Goal: Check status: Check status

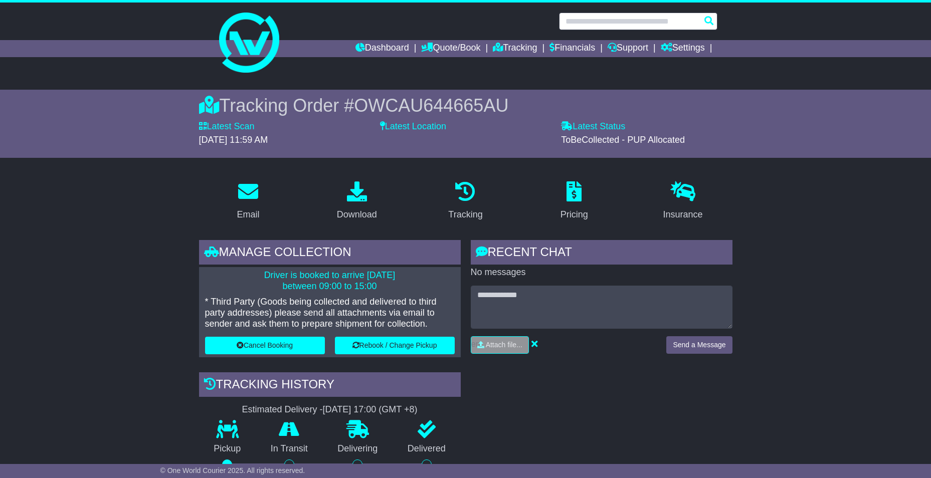
click at [584, 24] on input "text" at bounding box center [638, 22] width 158 height 18
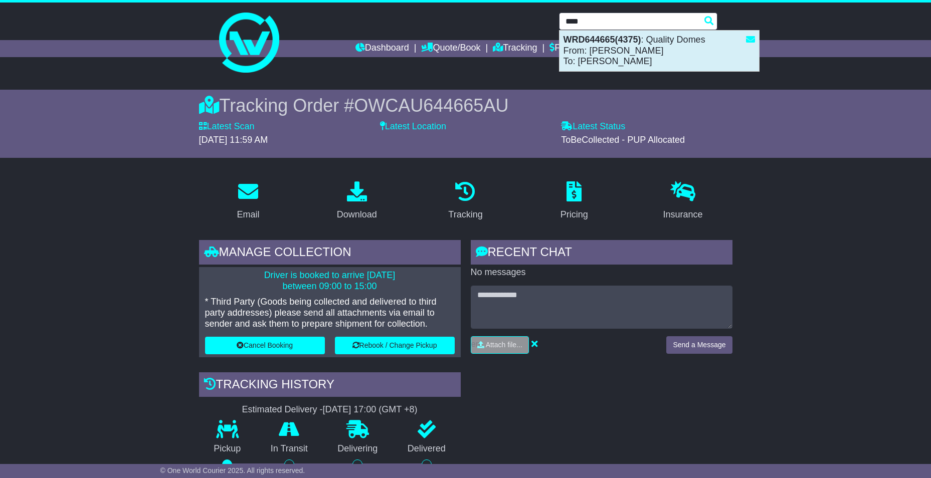
click at [598, 48] on div "WRD644665(4375) : Quality Domes From: Reegan Slack To: Marty Noordhof" at bounding box center [659, 51] width 200 height 41
type input "*********"
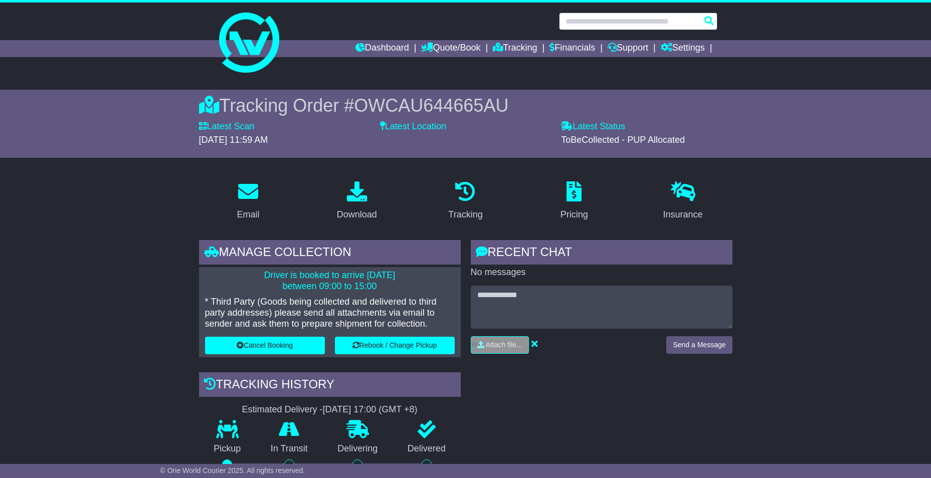
click at [602, 19] on input "text" at bounding box center [638, 22] width 158 height 18
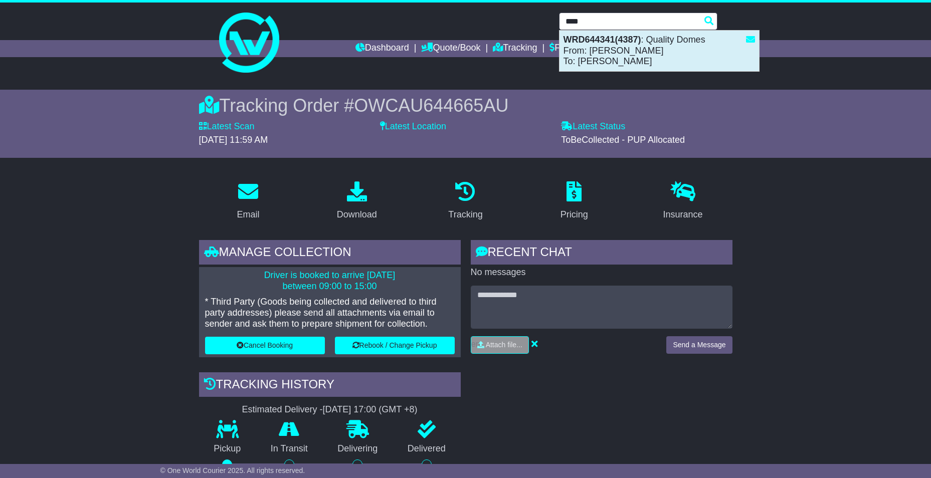
click at [612, 48] on div "WRD644341(4387) : Quality Domes From: Reegan Slack To: Darren Elliott" at bounding box center [659, 51] width 200 height 41
type input "*********"
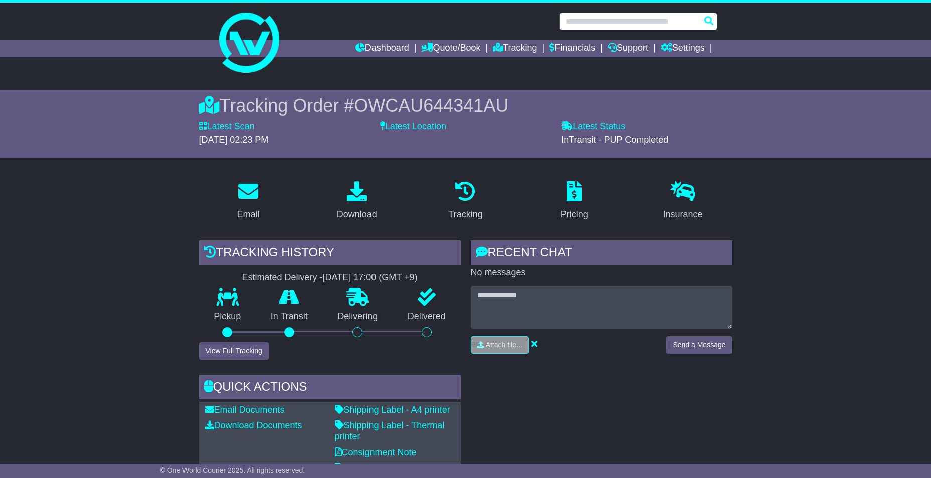
click at [627, 21] on input "text" at bounding box center [638, 22] width 158 height 18
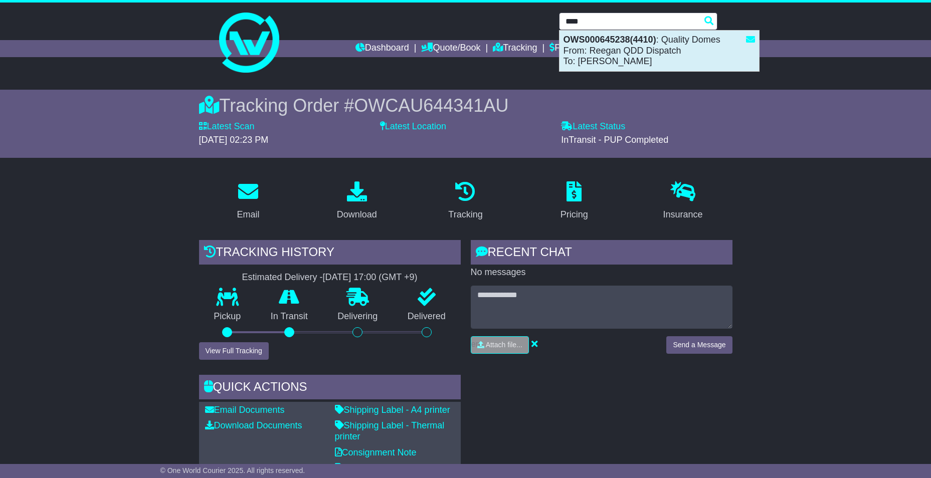
click at [629, 52] on div "OWS000645238(4410) : Quality Domes From: Reegan QDD Dispatch To: Michael Gunter" at bounding box center [659, 51] width 200 height 41
type input "**********"
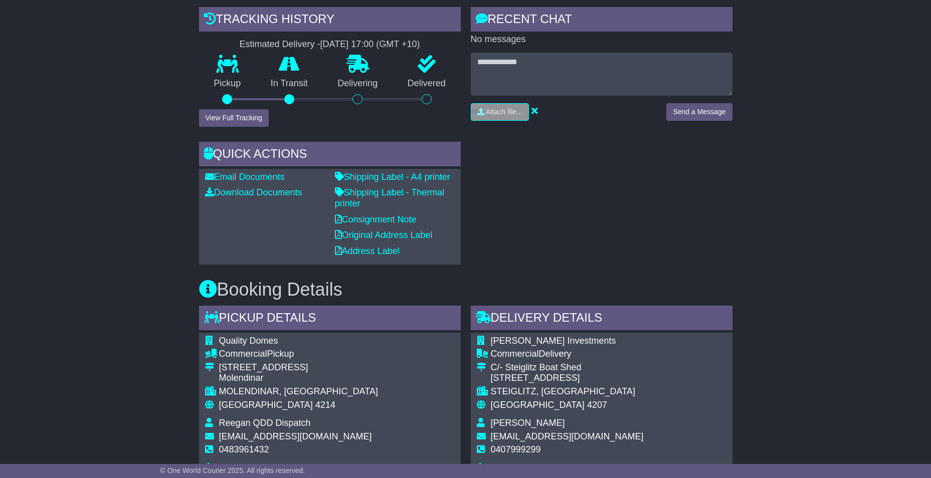
scroll to position [251, 0]
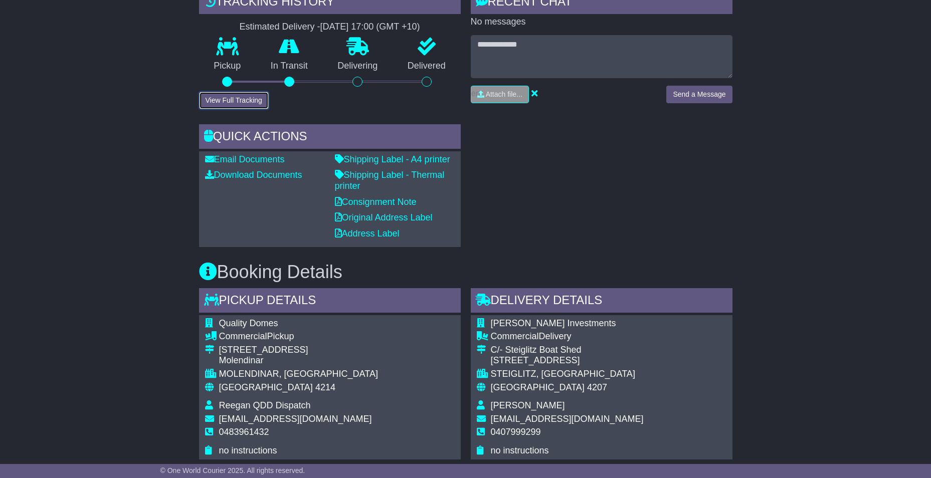
click at [230, 101] on button "View Full Tracking" at bounding box center [234, 101] width 70 height 18
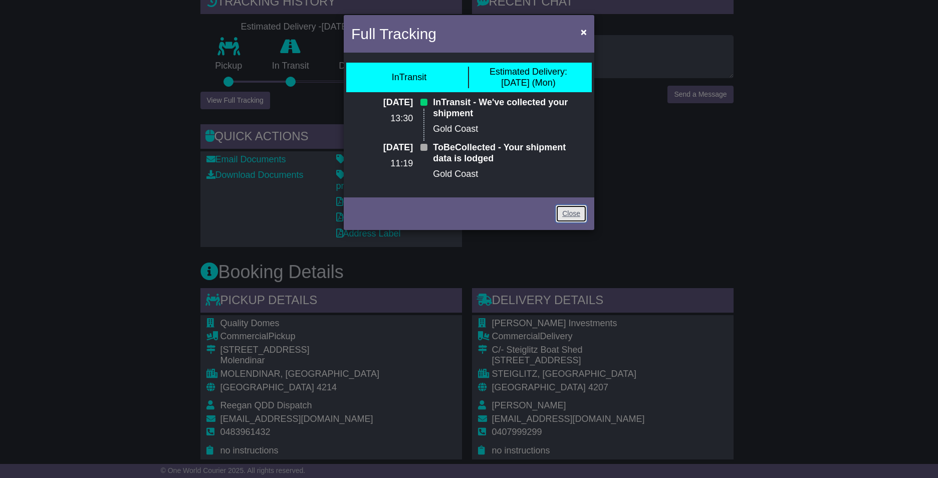
click at [569, 214] on link "Close" at bounding box center [571, 214] width 31 height 18
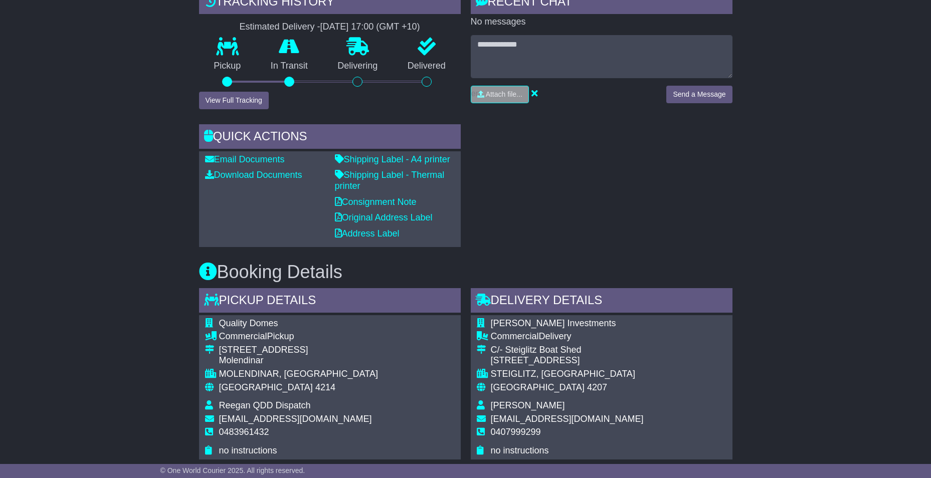
click at [509, 431] on span "0407999299" at bounding box center [516, 432] width 50 height 10
copy span "0407999299"
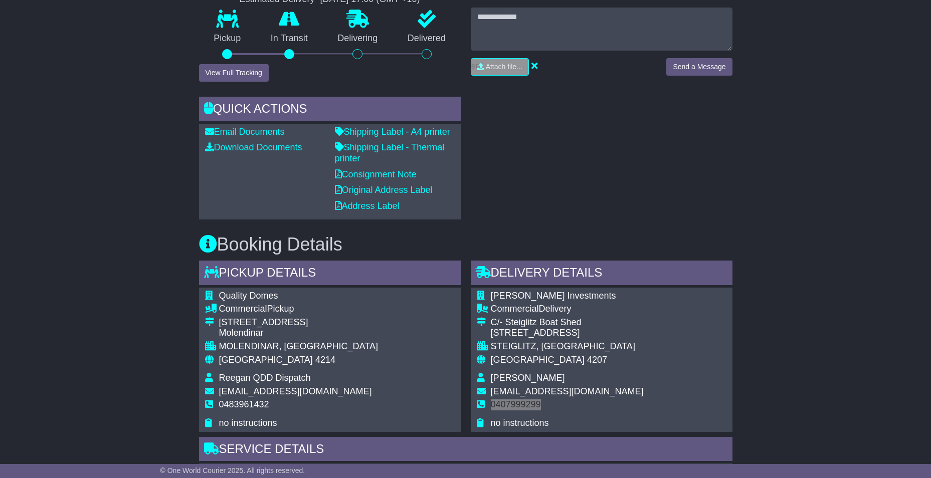
scroll to position [351, 0]
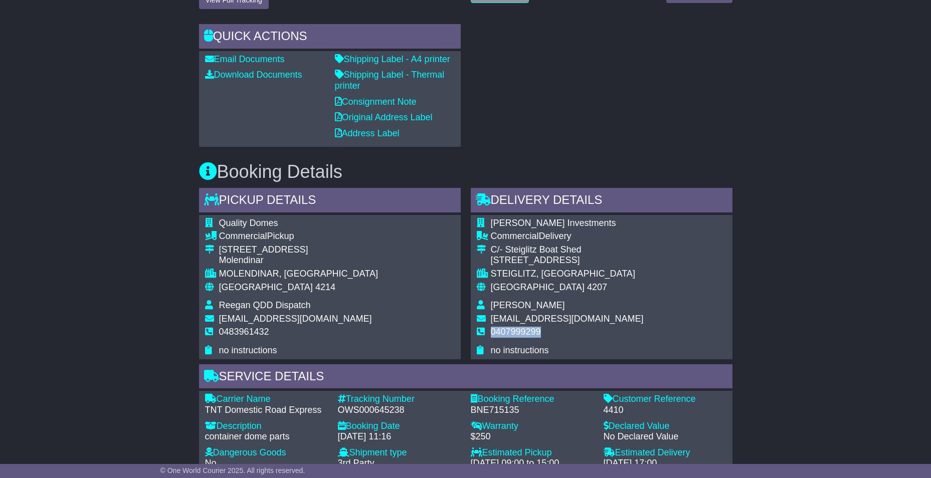
click at [385, 412] on div "OWS000645238" at bounding box center [399, 410] width 123 height 11
copy div "OWS000645238"
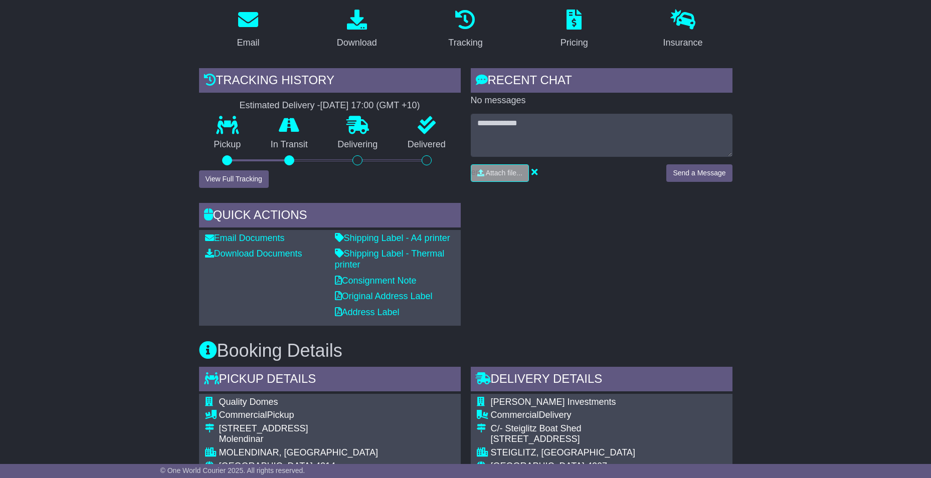
scroll to position [0, 0]
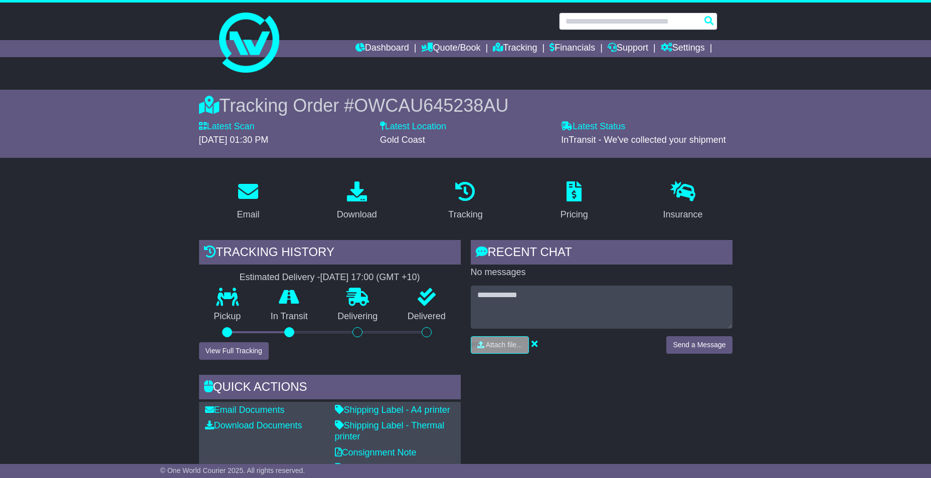
click at [581, 21] on input "text" at bounding box center [638, 22] width 158 height 18
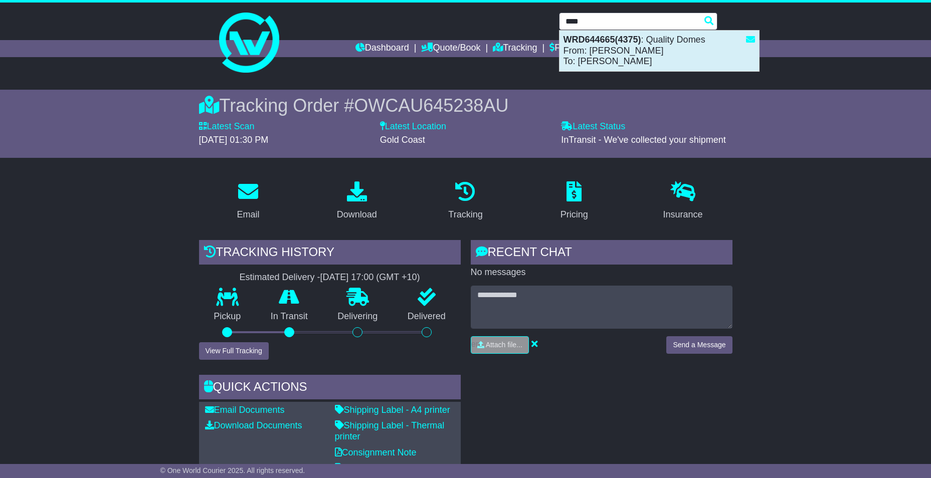
click at [623, 38] on strong "WRD644665(4375)" at bounding box center [602, 40] width 78 height 10
type input "*********"
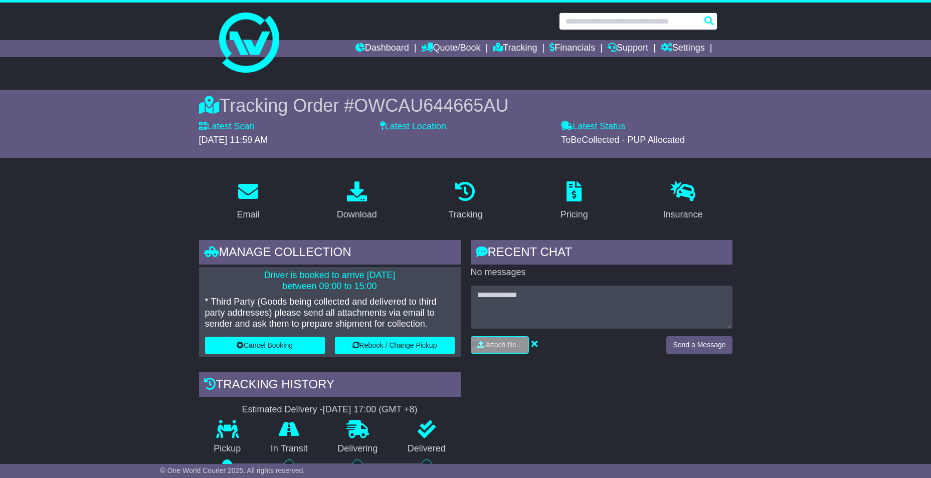
click at [596, 21] on input "text" at bounding box center [638, 22] width 158 height 18
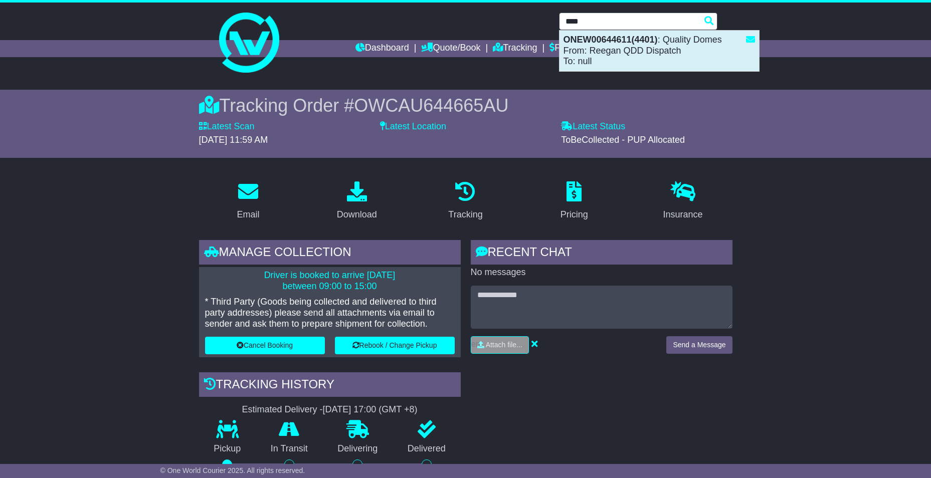
click at [601, 53] on div "ONEW00644611(4401) : Quality Domes From: Reegan QDD Dispatch To: null" at bounding box center [659, 51] width 200 height 41
type input "**********"
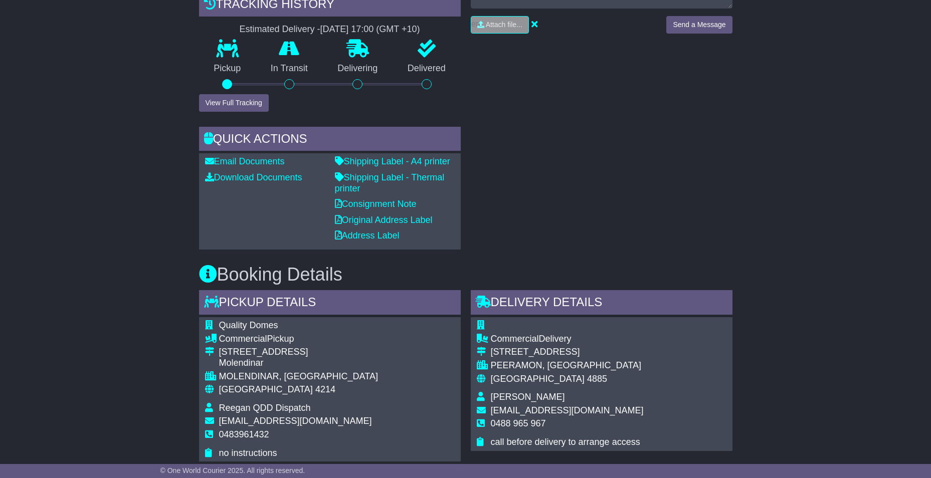
scroll to position [351, 0]
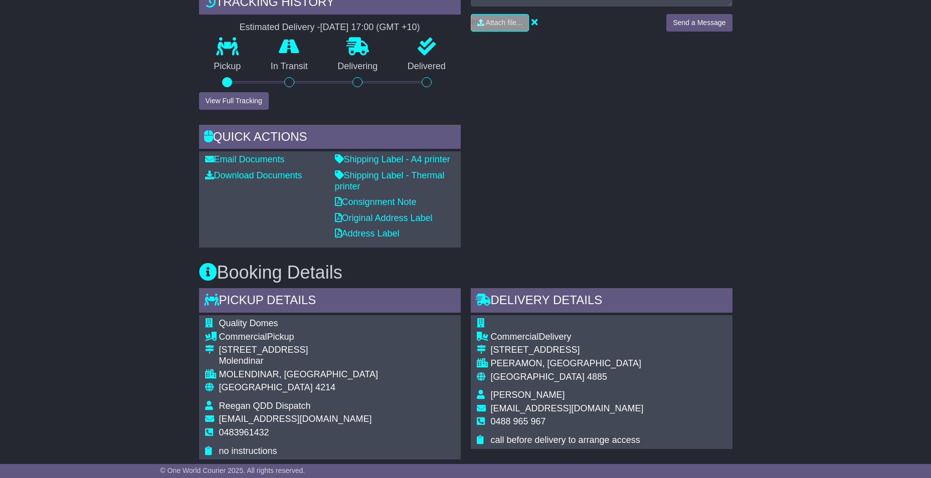
click at [519, 426] on span "0488 965 967" at bounding box center [518, 422] width 55 height 10
copy tbody "0488 965 967"
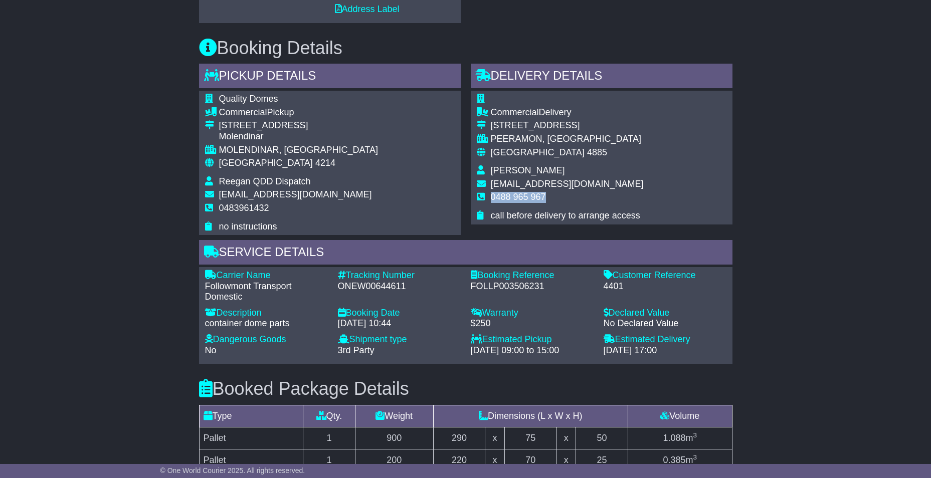
scroll to position [551, 0]
